Goal: Task Accomplishment & Management: Complete application form

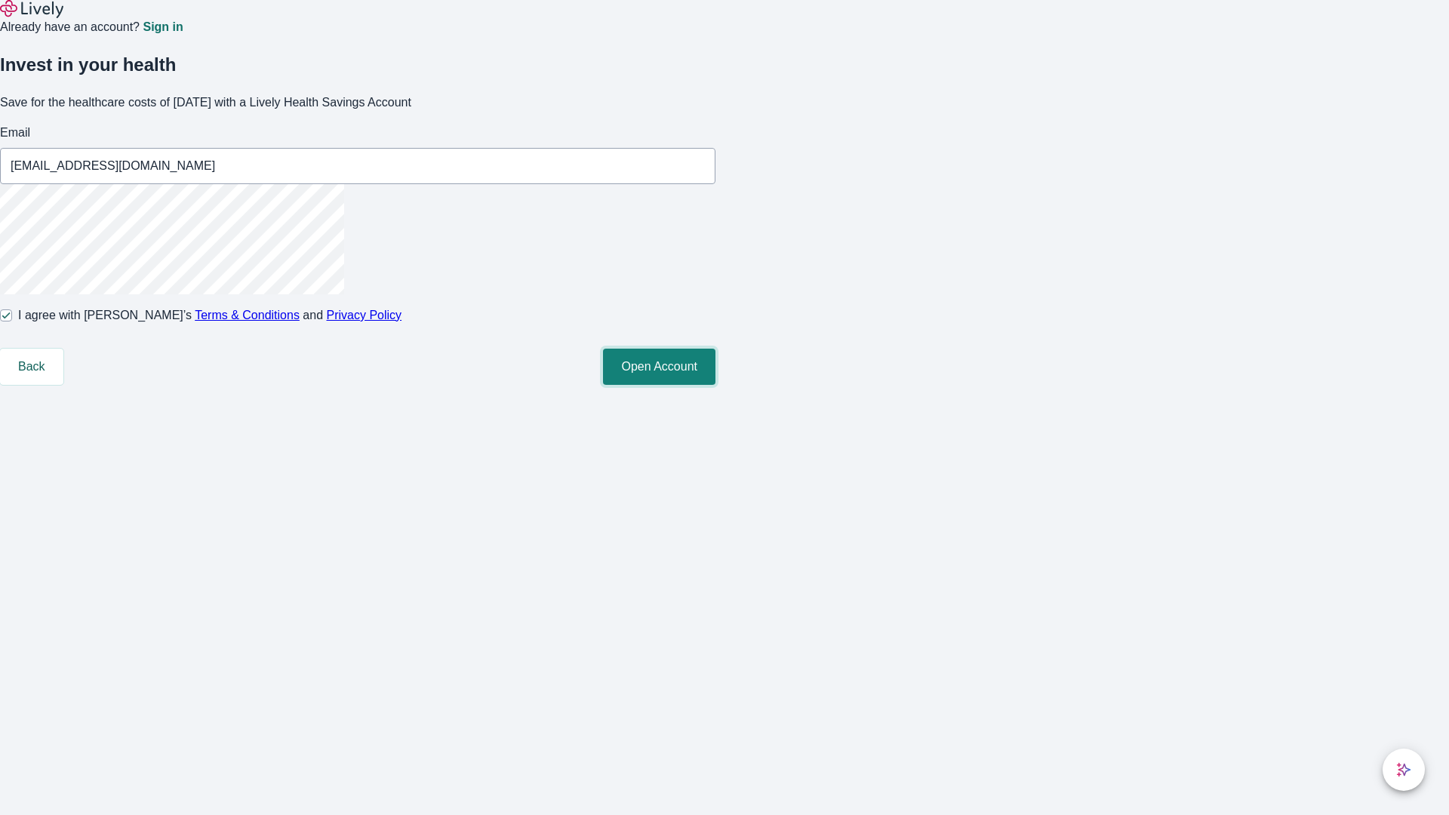
click at [715, 385] on button "Open Account" at bounding box center [659, 367] width 112 height 36
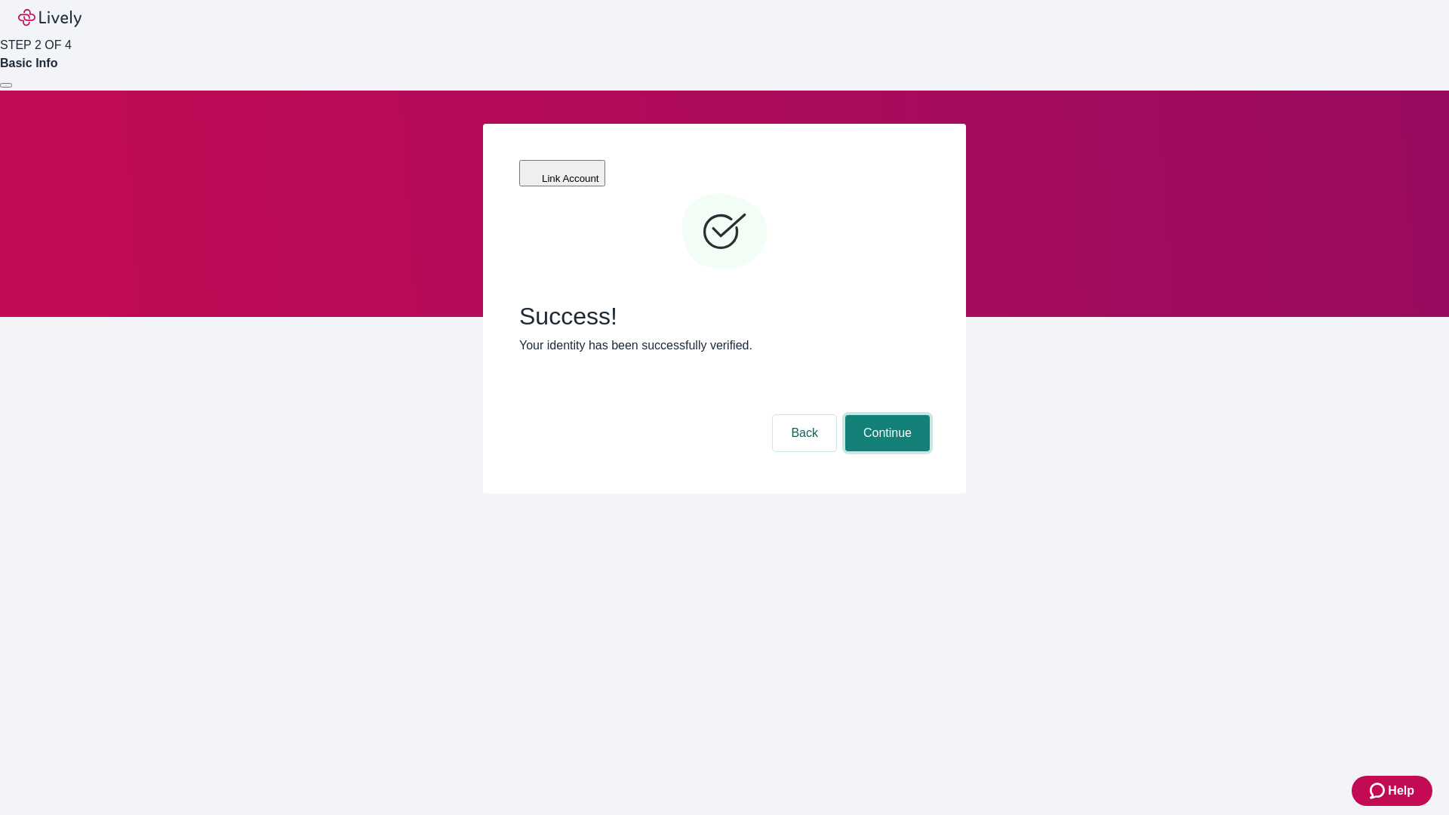
click at [885, 415] on button "Continue" at bounding box center [887, 433] width 85 height 36
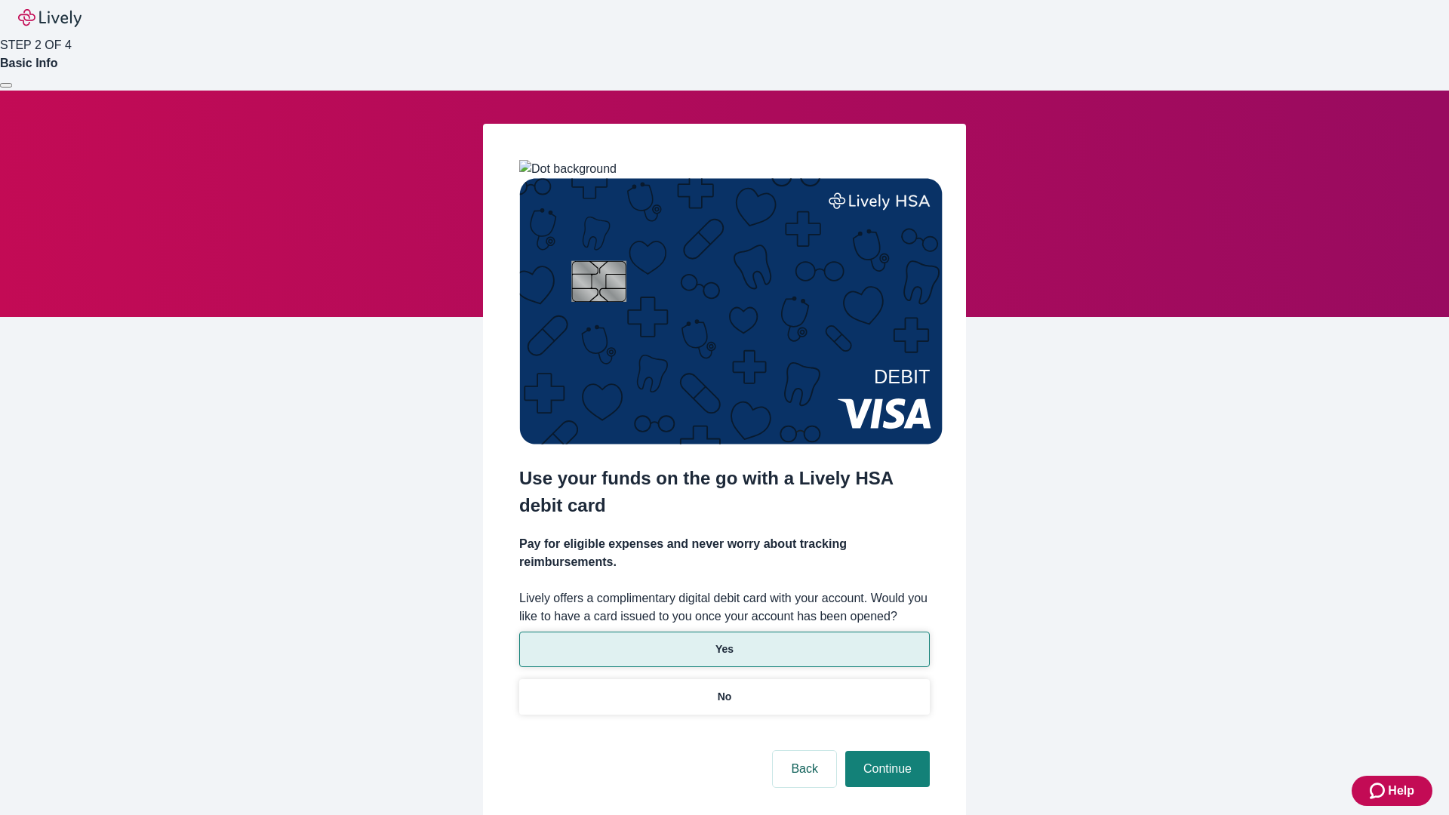
click at [724, 641] on p "Yes" at bounding box center [724, 649] width 18 height 16
click at [885, 751] on button "Continue" at bounding box center [887, 769] width 85 height 36
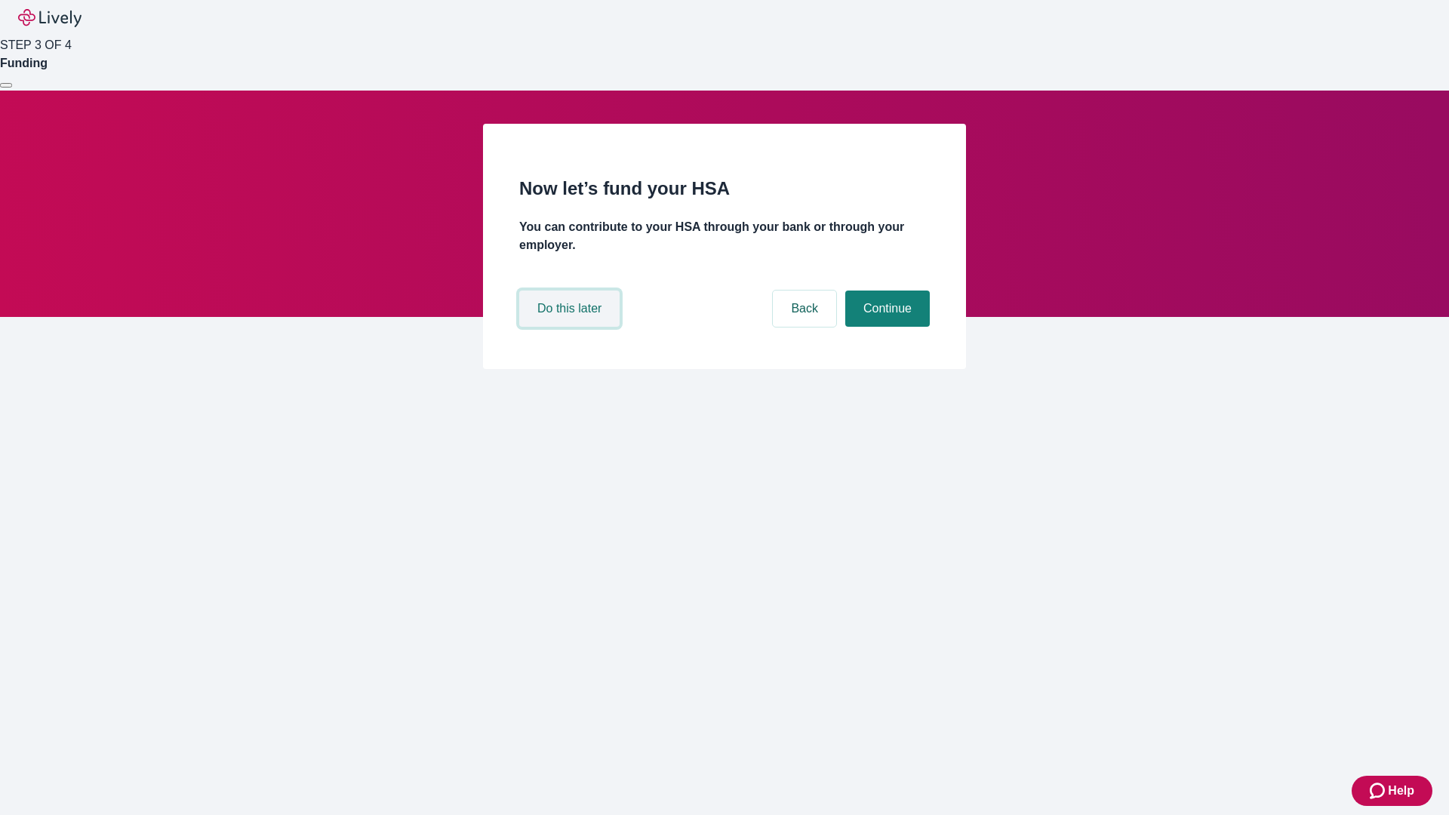
click at [571, 327] on button "Do this later" at bounding box center [569, 308] width 100 height 36
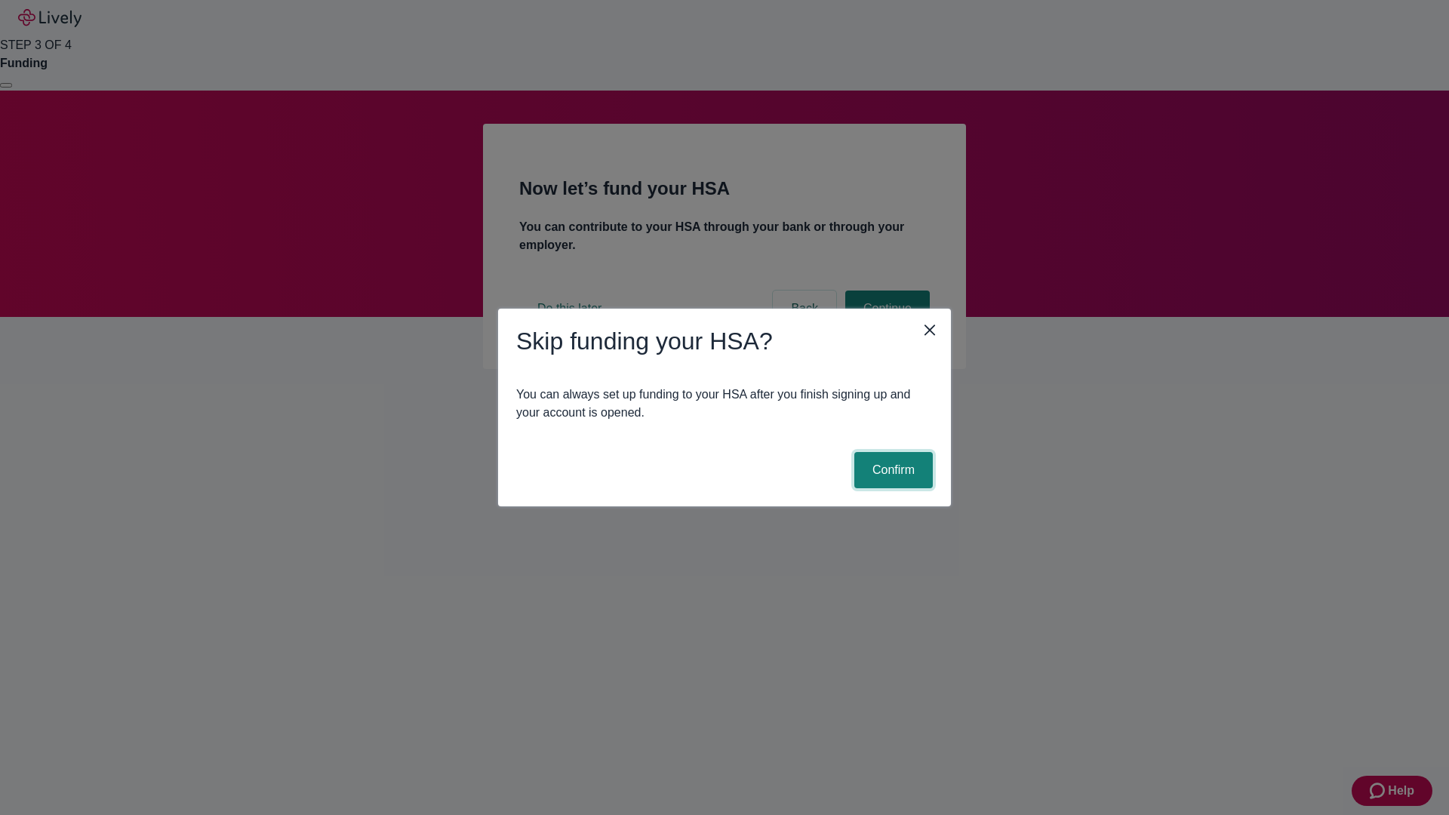
click at [891, 470] on button "Confirm" at bounding box center [893, 470] width 78 height 36
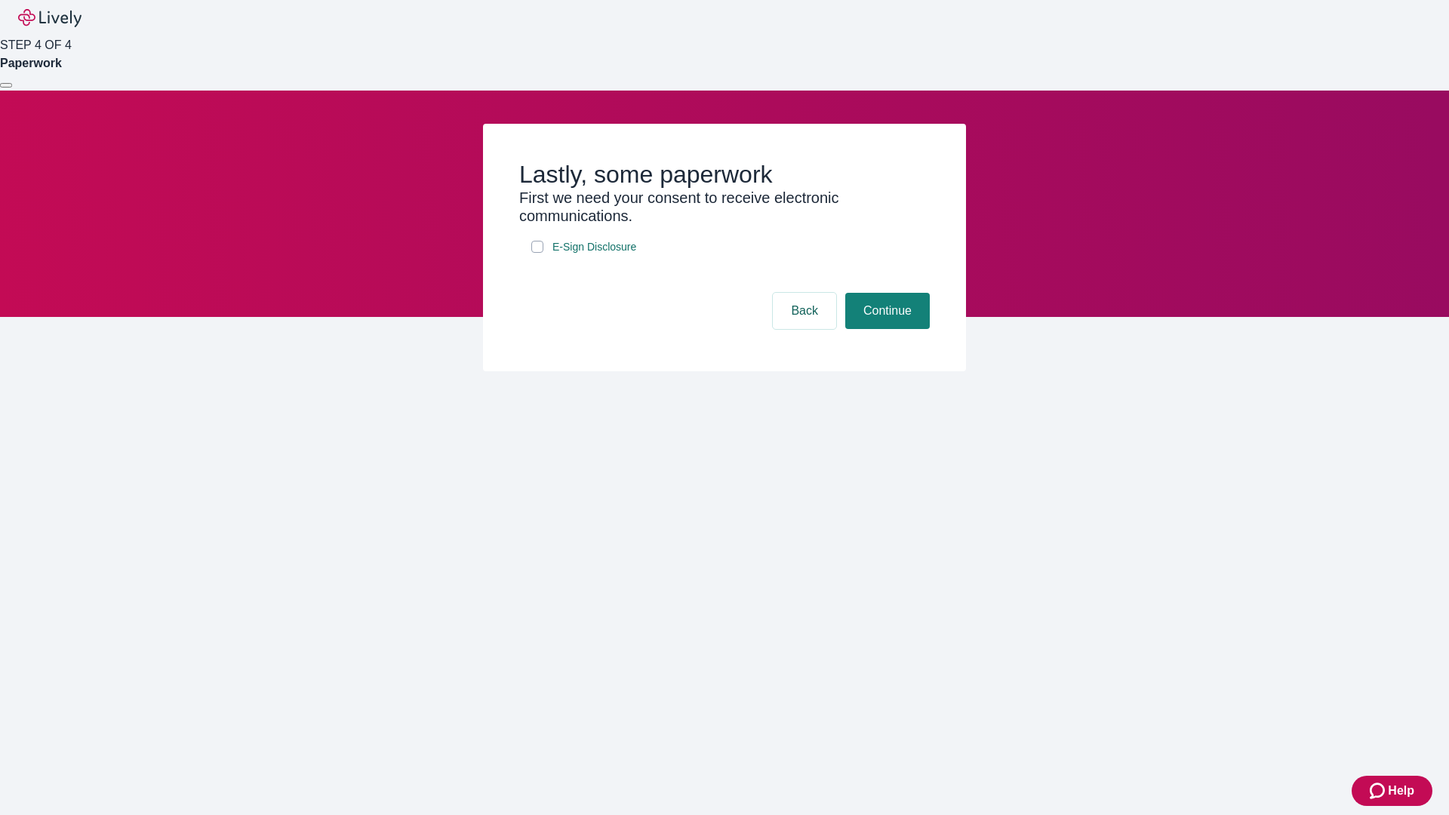
click at [537, 253] on input "E-Sign Disclosure" at bounding box center [537, 247] width 12 height 12
checkbox input "true"
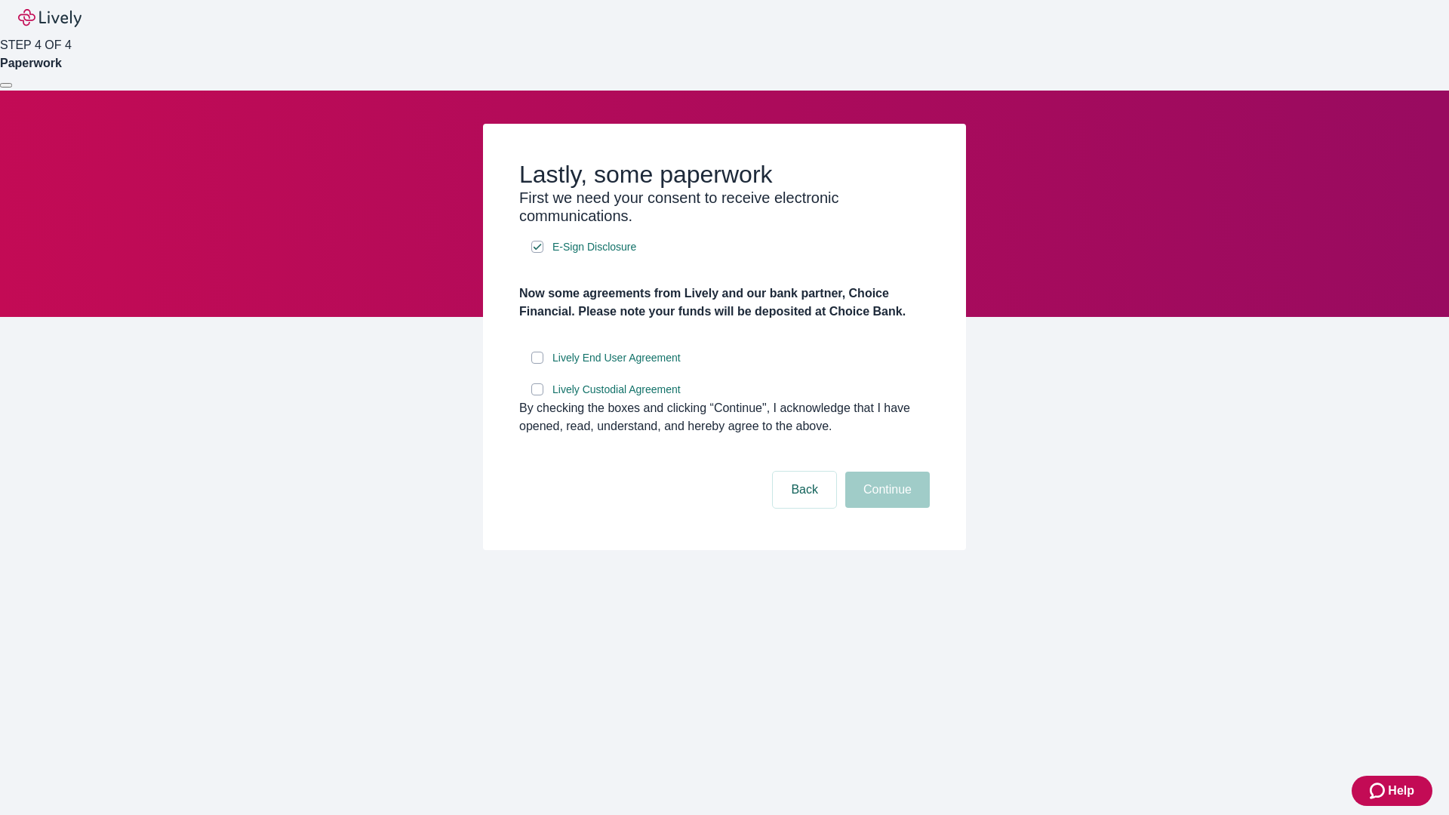
click at [537, 364] on input "Lively End User Agreement" at bounding box center [537, 358] width 12 height 12
checkbox input "true"
click at [537, 395] on input "Lively Custodial Agreement" at bounding box center [537, 389] width 12 height 12
checkbox input "true"
click at [885, 508] on button "Continue" at bounding box center [887, 490] width 85 height 36
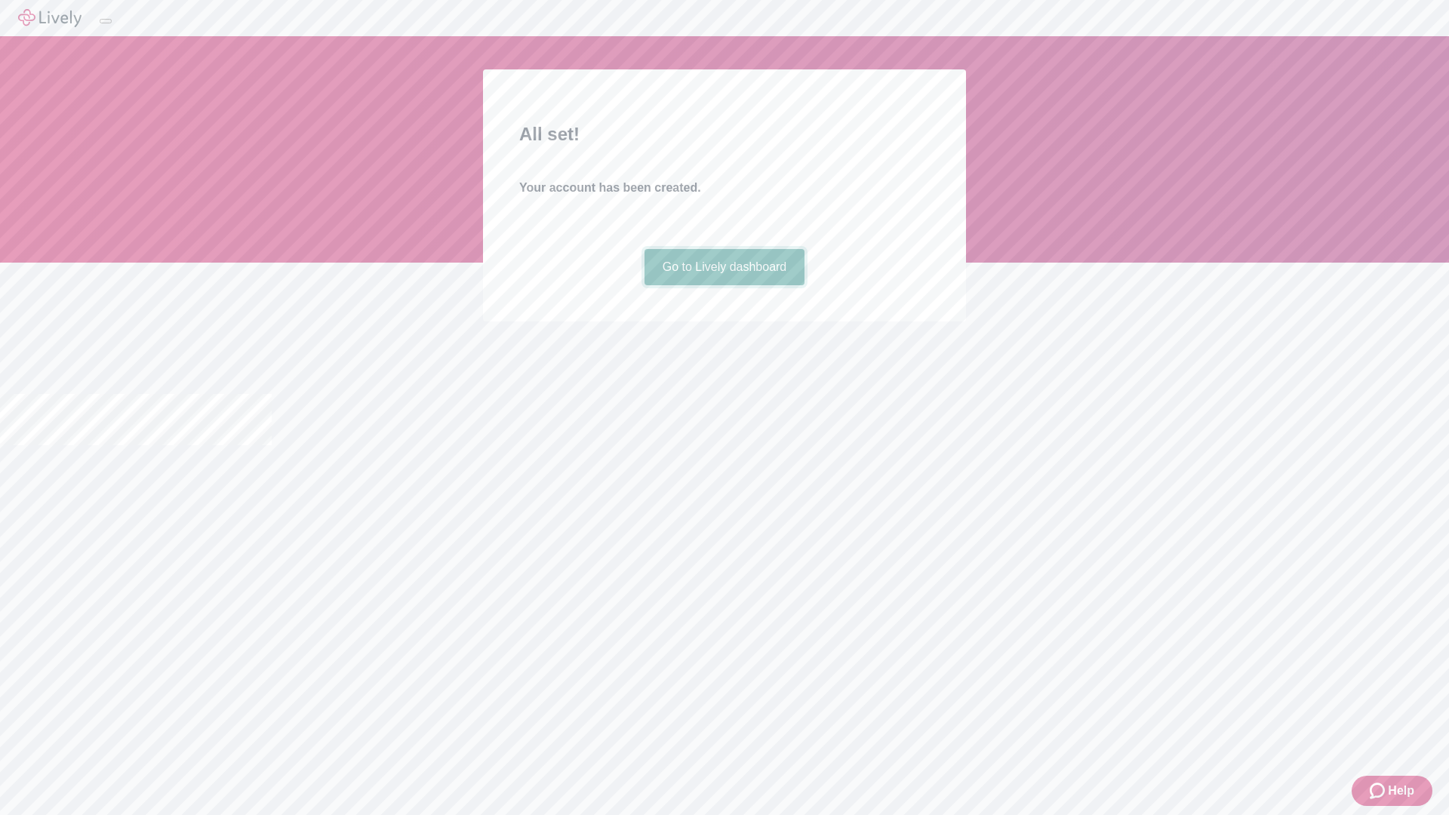
click at [724, 285] on link "Go to Lively dashboard" at bounding box center [724, 267] width 161 height 36
